Goal: Information Seeking & Learning: Find specific fact

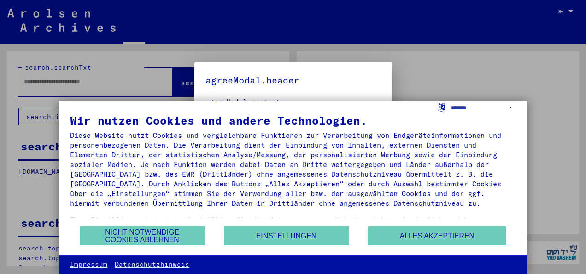
type input "**********"
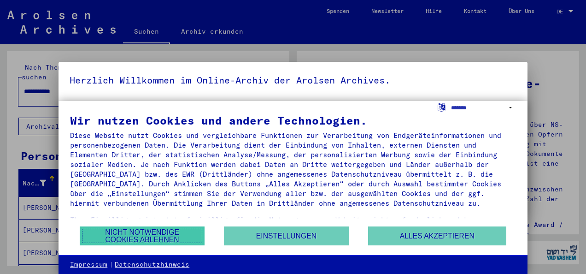
click at [175, 233] on button "Nicht notwendige Cookies ablehnen" at bounding box center [142, 235] width 125 height 19
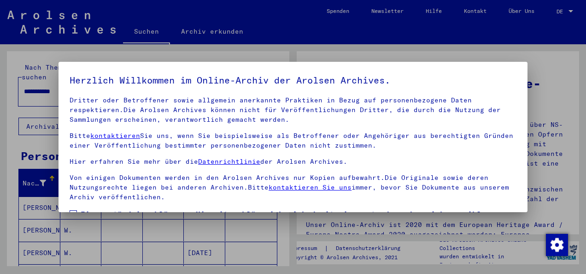
scroll to position [73, 0]
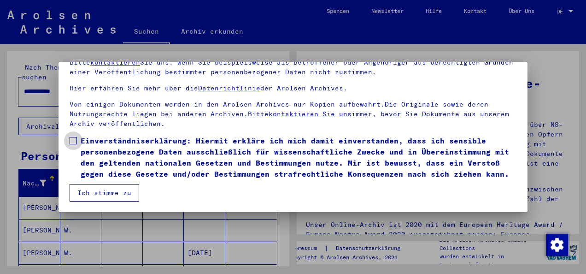
click at [73, 137] on span at bounding box center [73, 140] width 7 height 7
click at [116, 193] on button "Ich stimme zu" at bounding box center [105, 193] width 70 height 18
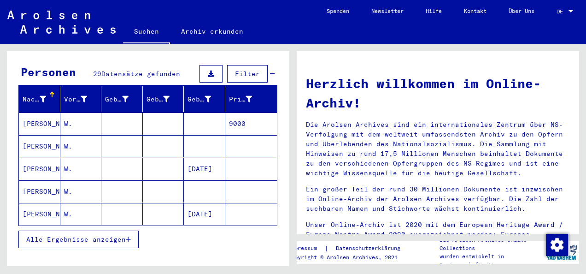
scroll to position [85, 0]
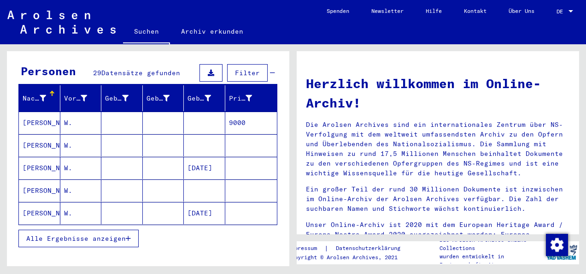
click at [568, 10] on div at bounding box center [570, 11] width 5 height 2
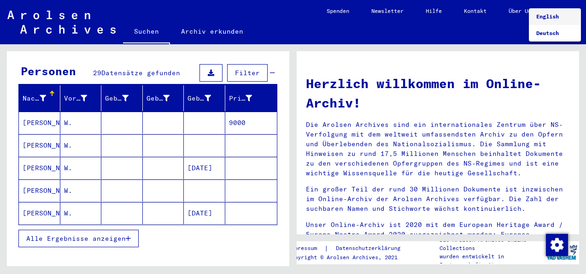
click at [552, 15] on span "English" at bounding box center [547, 16] width 23 height 7
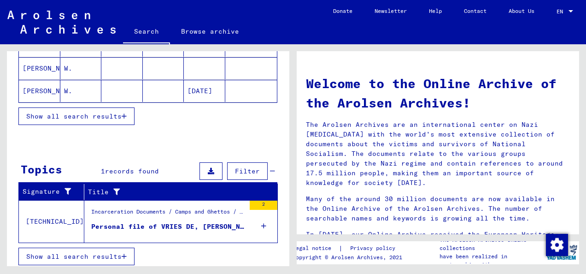
scroll to position [66, 0]
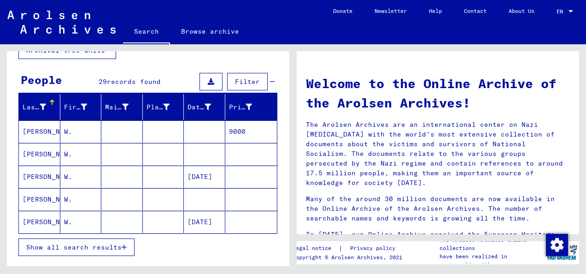
click at [69, 243] on span "Show all search results" at bounding box center [73, 247] width 95 height 8
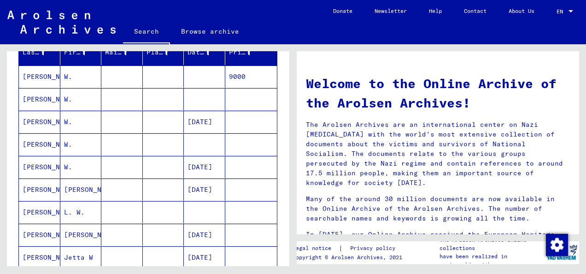
scroll to position [123, 0]
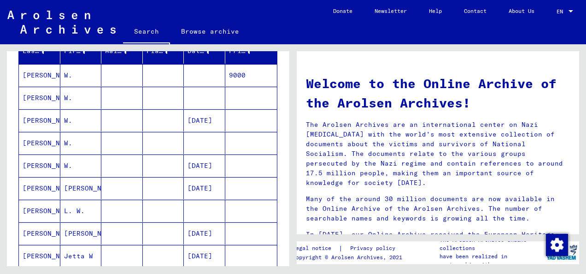
click at [41, 76] on mat-cell "[PERSON_NAME]" at bounding box center [39, 75] width 41 height 22
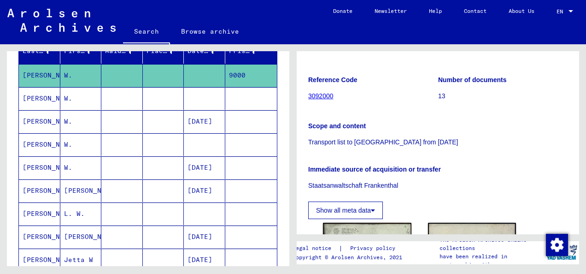
scroll to position [99, 0]
click at [47, 102] on mat-cell "[PERSON_NAME]" at bounding box center [39, 98] width 41 height 23
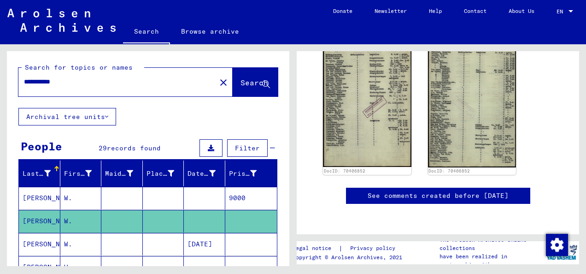
click at [106, 110] on button "Archival tree units" at bounding box center [67, 117] width 98 height 18
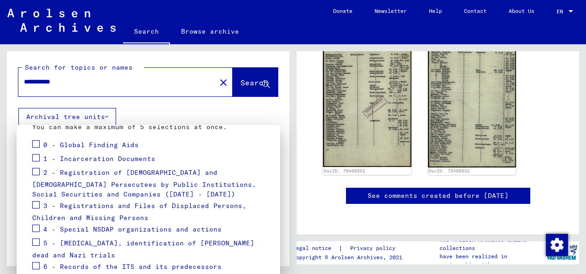
scroll to position [95, 0]
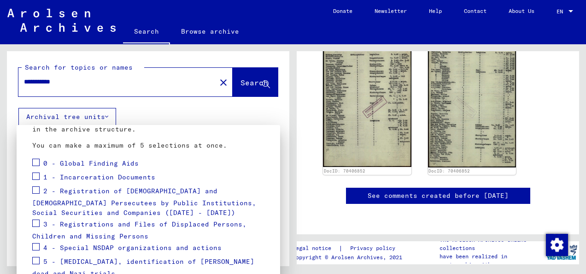
click at [167, 121] on div at bounding box center [293, 137] width 586 height 274
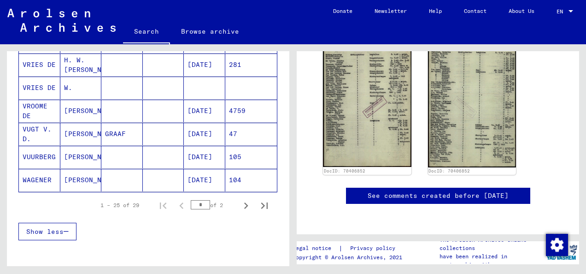
scroll to position [574, 0]
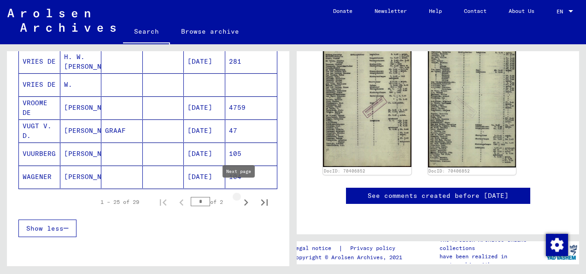
click at [244, 199] on icon "Next page" at bounding box center [246, 202] width 4 height 6
type input "*"
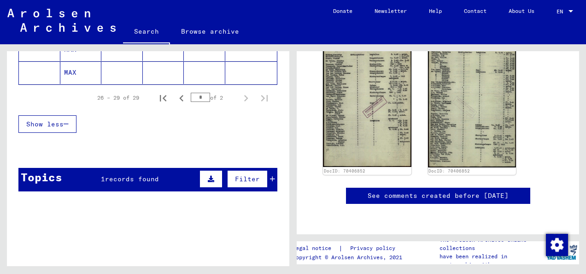
scroll to position [0, 0]
